Goal: Information Seeking & Learning: Learn about a topic

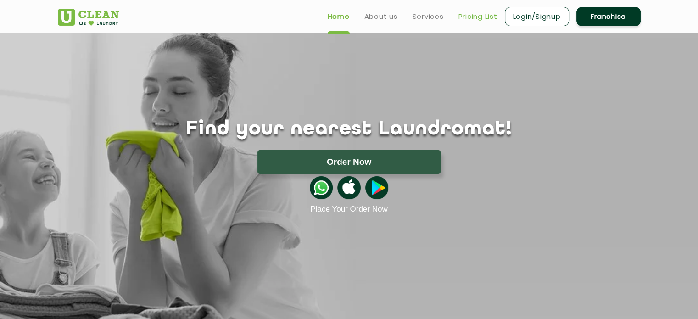
click at [472, 20] on link "Pricing List" at bounding box center [477, 16] width 39 height 11
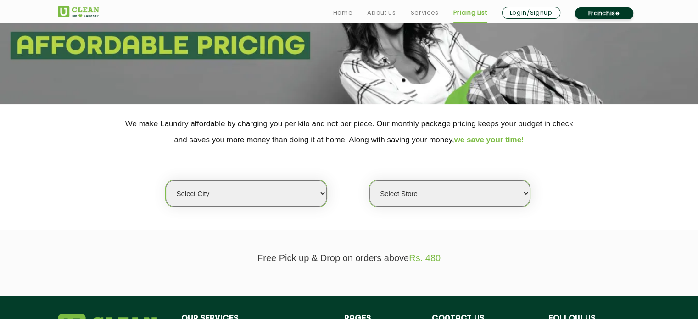
scroll to position [110, 0]
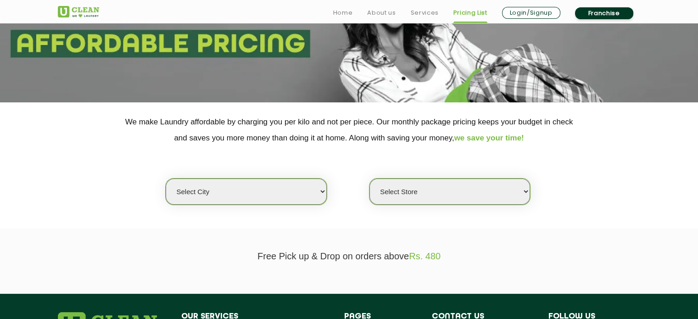
click at [235, 193] on select "Select city [GEOGRAPHIC_DATA] [GEOGRAPHIC_DATA] [GEOGRAPHIC_DATA] [GEOGRAPHIC_D…" at bounding box center [246, 192] width 161 height 26
select select "5"
click at [166, 179] on select "Select city [GEOGRAPHIC_DATA] [GEOGRAPHIC_DATA] [GEOGRAPHIC_DATA] [GEOGRAPHIC_D…" at bounding box center [246, 192] width 161 height 26
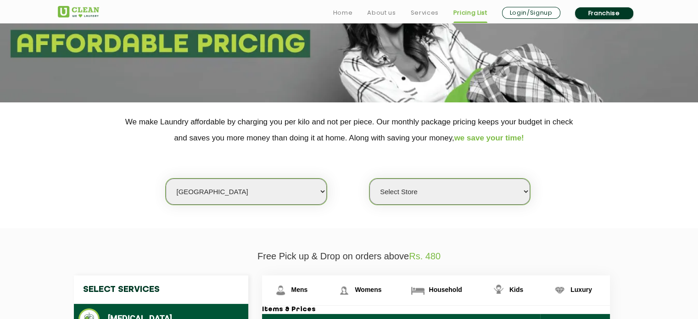
click at [389, 188] on select "Select Store UClean Narsingi UClean Nizampet UClean Sangareddy UClean Gachibowl…" at bounding box center [449, 192] width 161 height 26
select select "478"
click at [369, 179] on select "Select Store UClean Narsingi UClean Nizampet UClean Sangareddy UClean Gachibowl…" at bounding box center [449, 192] width 161 height 26
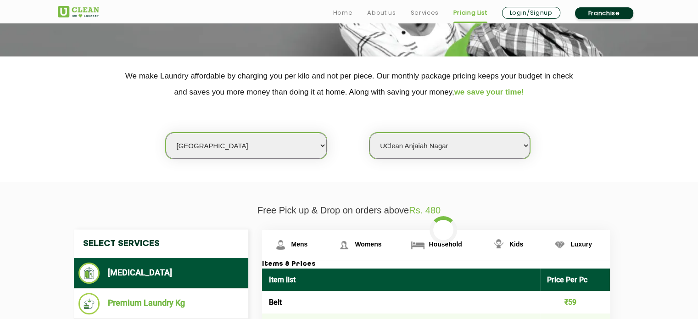
scroll to position [157, 0]
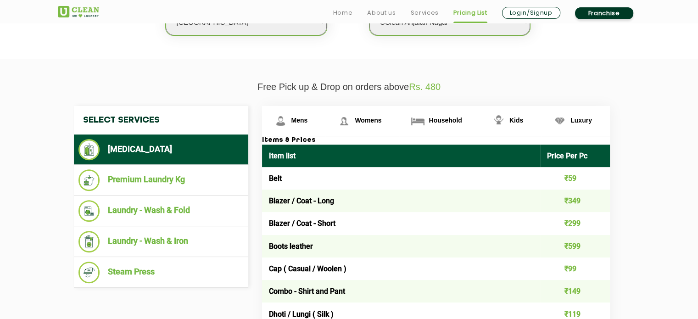
scroll to position [292, 0]
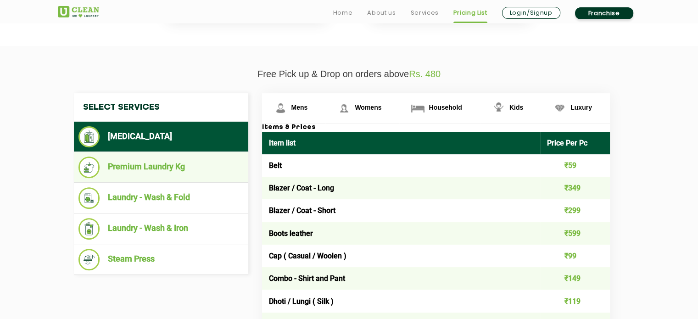
click at [151, 164] on li "Premium Laundry Kg" at bounding box center [160, 167] width 165 height 22
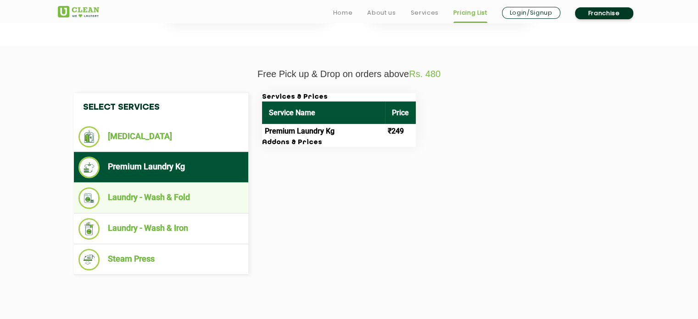
click at [151, 191] on li "Laundry - Wash & Fold" at bounding box center [160, 198] width 165 height 22
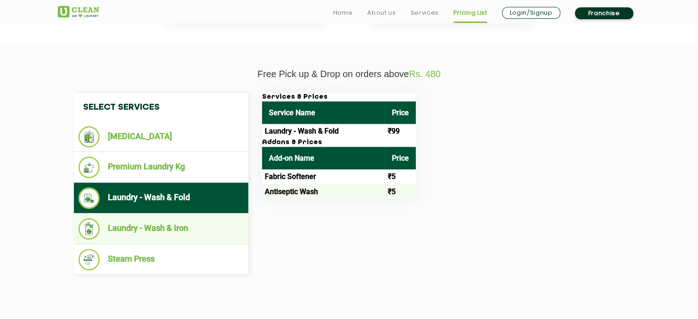
click at [155, 225] on li "Laundry - Wash & Iron" at bounding box center [160, 229] width 165 height 22
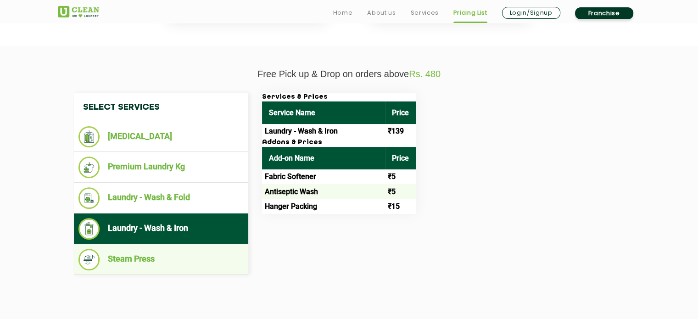
click at [154, 261] on li "Steam Press" at bounding box center [160, 260] width 165 height 22
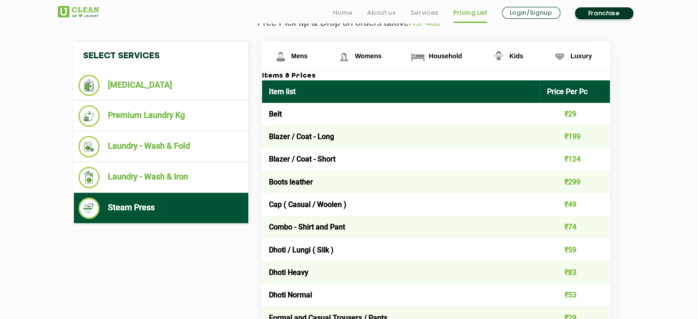
scroll to position [344, 0]
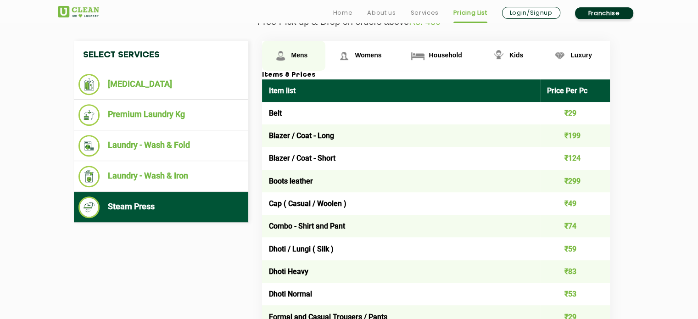
click at [294, 58] on span "Mens" at bounding box center [299, 54] width 17 height 7
click at [297, 47] on link "Mens" at bounding box center [294, 56] width 64 height 30
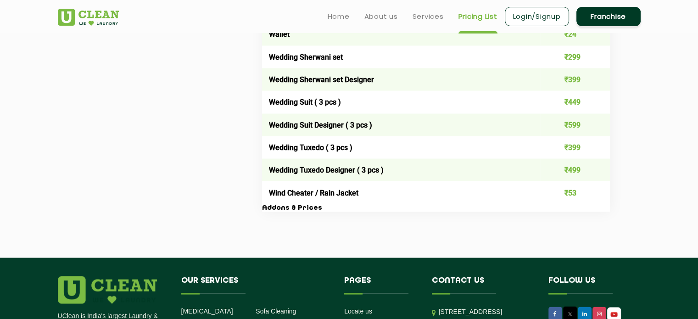
scroll to position [1849, 0]
